Goal: Task Accomplishment & Management: Use online tool/utility

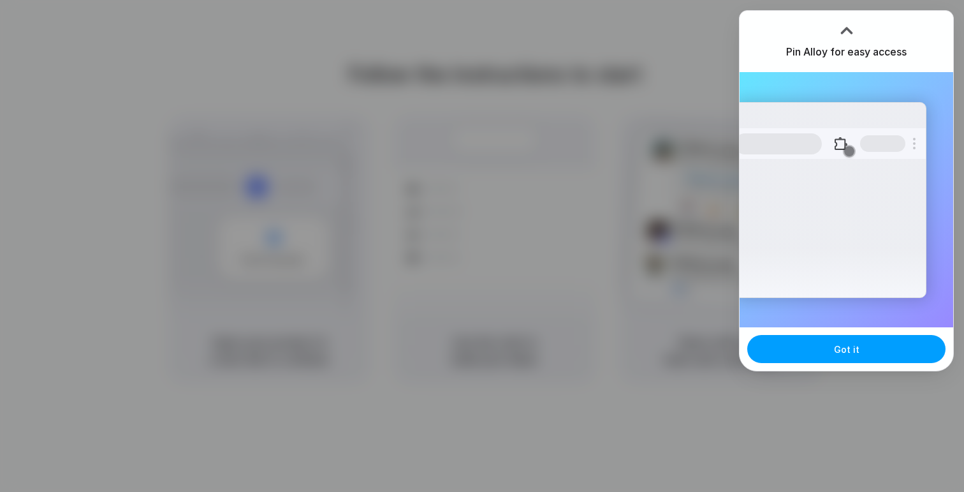
click at [786, 358] on button "Got it" at bounding box center [846, 349] width 198 height 28
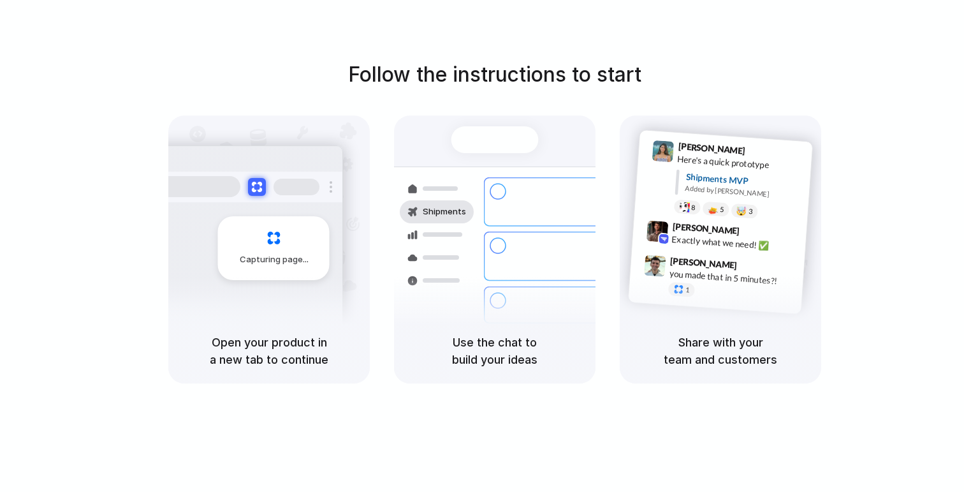
click at [328, 221] on div "Capturing page" at bounding box center [246, 243] width 193 height 196
click at [421, 207] on div "Shipments" at bounding box center [436, 211] width 59 height 23
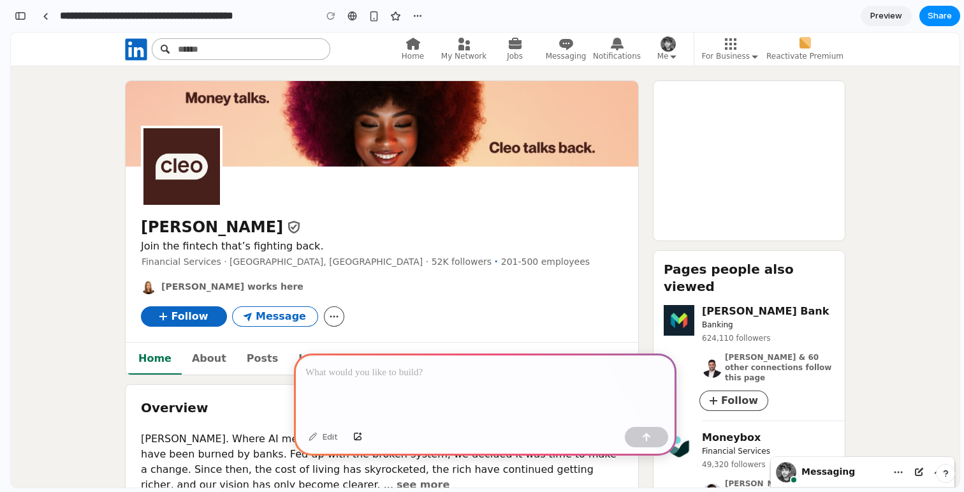
click at [411, 376] on p at bounding box center [485, 372] width 360 height 15
click at [296, 315] on span "Message" at bounding box center [281, 316] width 50 height 13
click at [276, 319] on span "Message" at bounding box center [281, 316] width 50 height 13
click at [216, 311] on button "Follow" at bounding box center [184, 316] width 86 height 20
click at [345, 319] on div "Follow Message" at bounding box center [382, 312] width 482 height 28
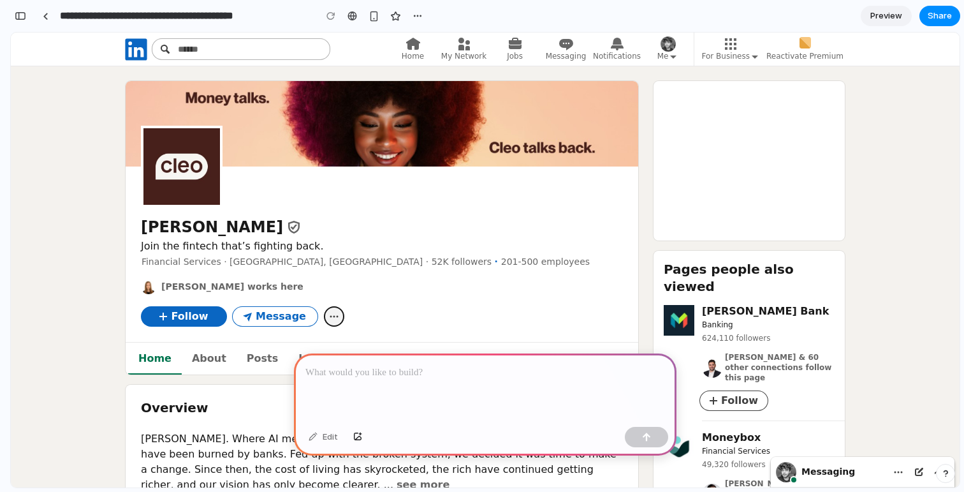
click at [339, 318] on button "Organization page for Cleo" at bounding box center [334, 316] width 20 height 20
click at [419, 14] on div "button" at bounding box center [418, 16] width 10 height 10
click at [419, 14] on div "Duplicate Delete" at bounding box center [482, 246] width 964 height 492
click at [522, 371] on p at bounding box center [485, 372] width 360 height 15
click at [667, 427] on div at bounding box center [646, 437] width 43 height 20
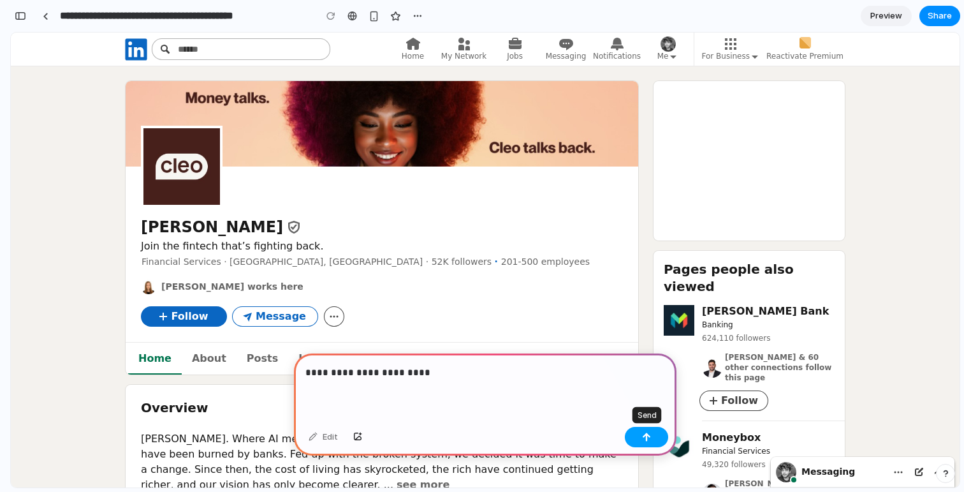
click at [662, 428] on button "button" at bounding box center [646, 437] width 43 height 20
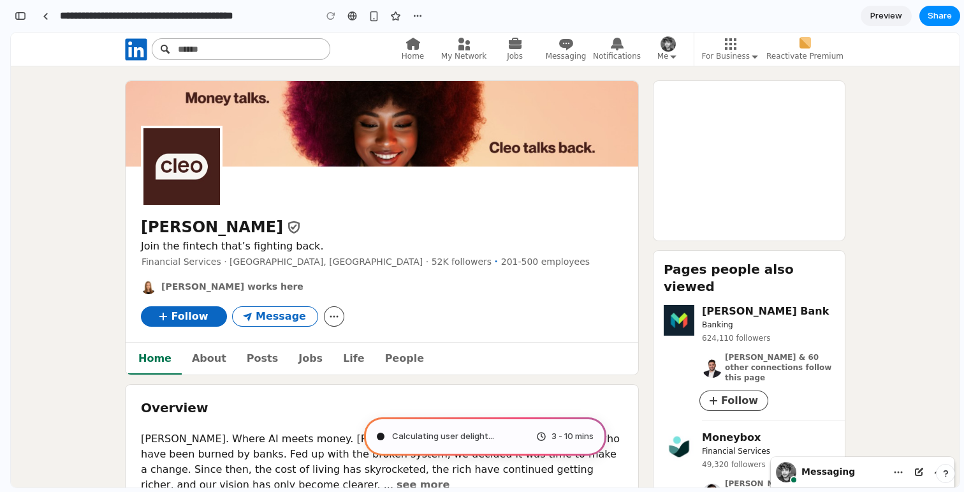
click at [471, 436] on span "Calculating user delight ..." at bounding box center [443, 436] width 102 height 13
click at [872, 13] on span "Preview" at bounding box center [886, 16] width 32 height 13
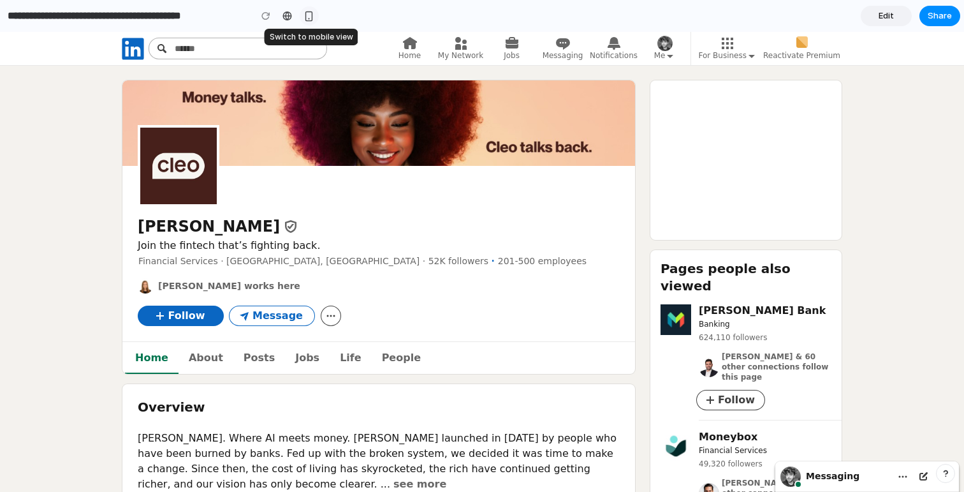
click at [309, 15] on div "button" at bounding box center [309, 16] width 11 height 11
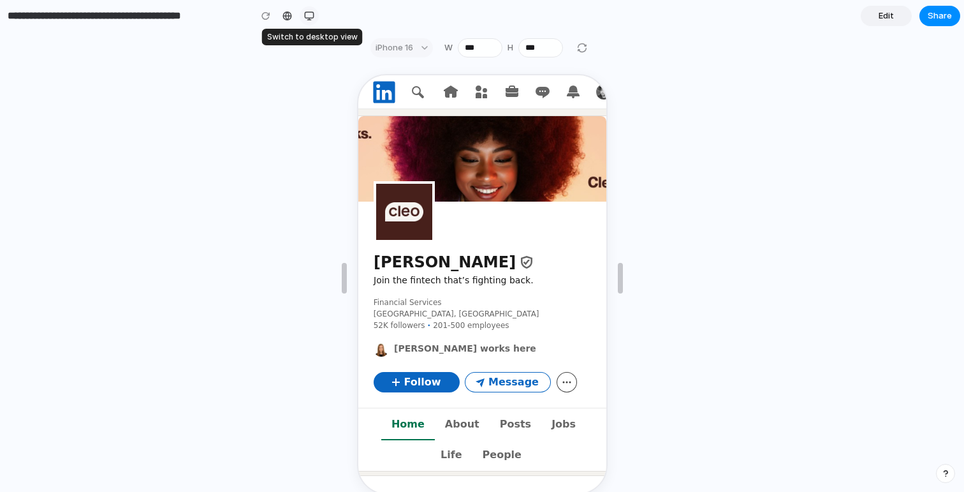
click at [309, 15] on div "button" at bounding box center [309, 16] width 10 height 10
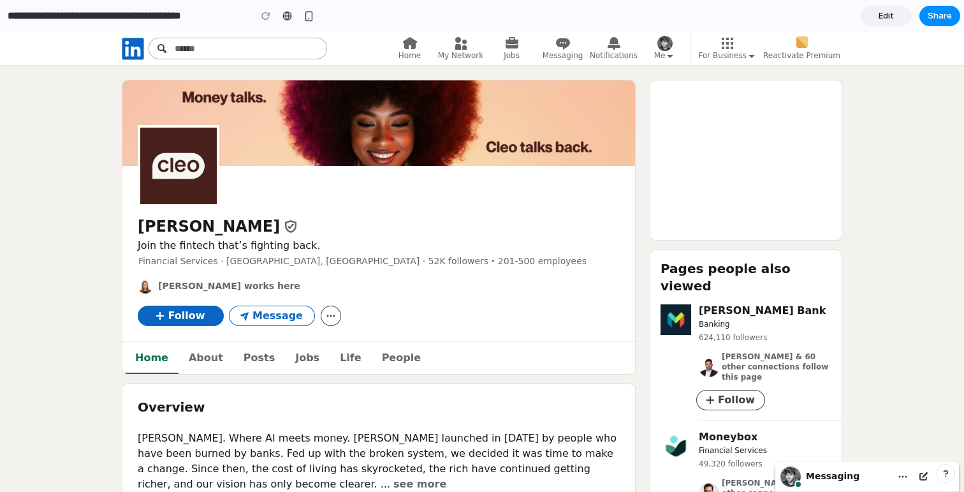
click at [891, 19] on span "Edit" at bounding box center [886, 16] width 15 height 13
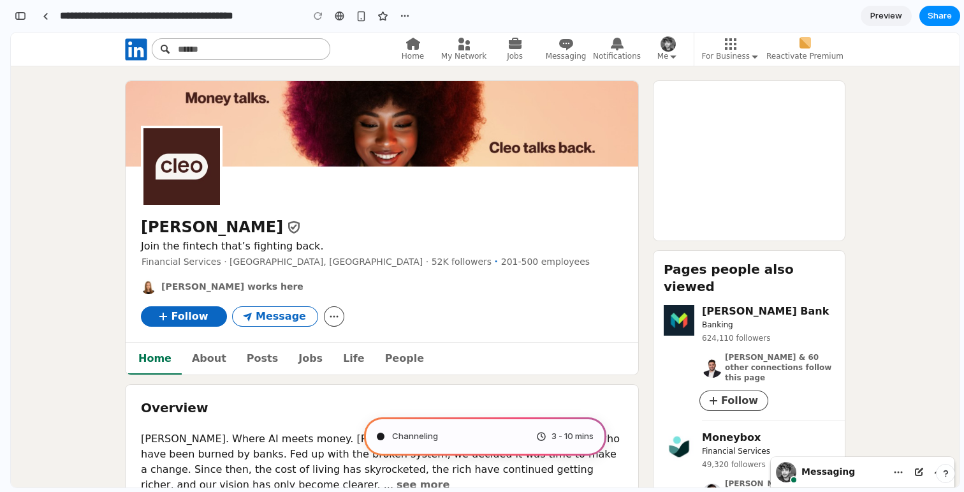
click at [501, 439] on div "Channeling 3 - 10 mins" at bounding box center [485, 436] width 242 height 38
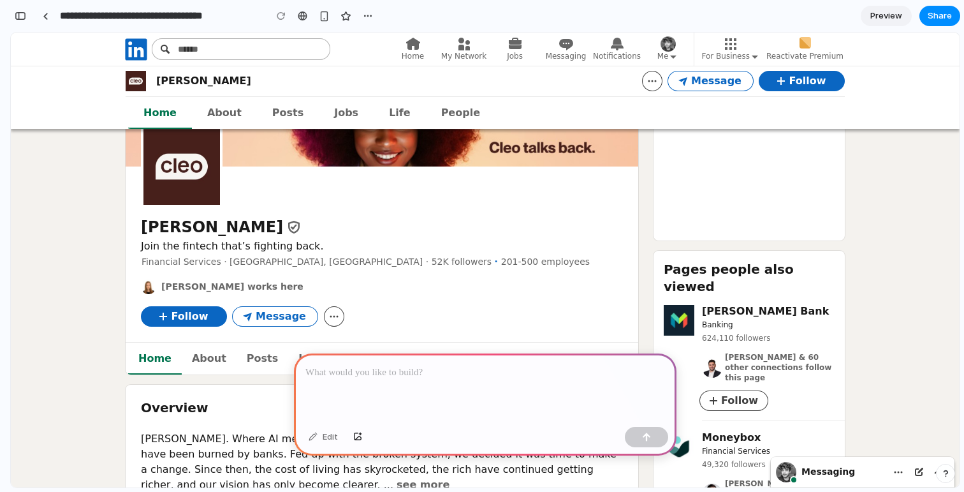
scroll to position [0, 11]
